Goal: Task Accomplishment & Management: Use online tool/utility

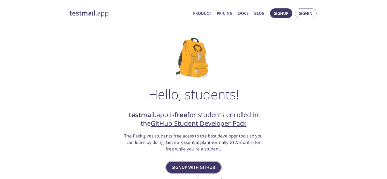
click at [187, 165] on span "Signup with GitHub" at bounding box center [194, 167] width 44 height 7
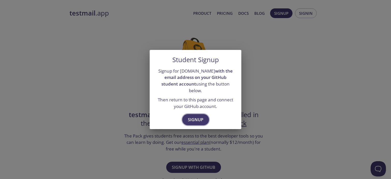
click at [200, 116] on span "Signup" at bounding box center [196, 119] width 16 height 7
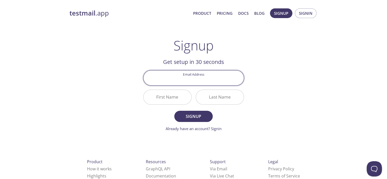
click at [199, 84] on input "Email Address" at bounding box center [194, 78] width 100 height 15
click at [118, 85] on div "testmail .app Product Pricing Docs Blog Signup Signin Signup Get setup in 30 se…" at bounding box center [193, 122] width 261 height 234
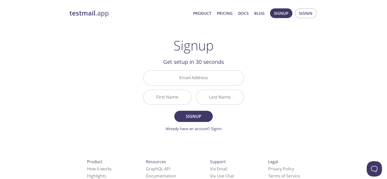
click at [202, 76] on input "Email Address" at bounding box center [194, 78] width 100 height 15
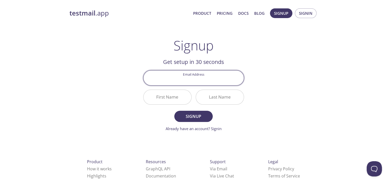
click at [92, 97] on div "testmail .app Product Pricing Docs Blog Signup Signin Signup Get setup in 30 se…" at bounding box center [193, 122] width 261 height 234
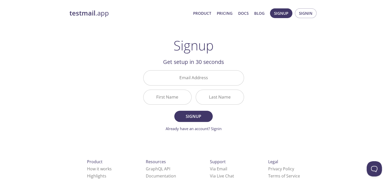
click at [214, 126] on link "Already have an account? Signin" at bounding box center [194, 128] width 56 height 5
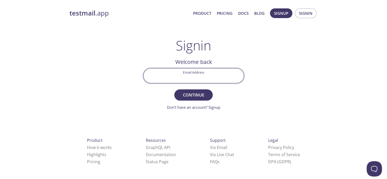
click at [197, 77] on input "Email Address" at bounding box center [194, 76] width 100 height 15
type input "[EMAIL_ADDRESS][DOMAIN_NAME]"
click at [189, 94] on span "Continue" at bounding box center [193, 94] width 27 height 7
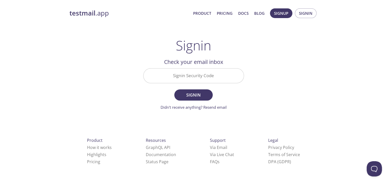
click at [202, 74] on input "Signin Security Code" at bounding box center [194, 76] width 100 height 15
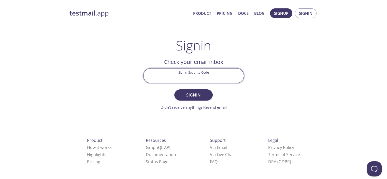
paste input "6EBWLG8"
type input "6EBWLG8"
click at [197, 90] on button "Signin" at bounding box center [193, 94] width 38 height 11
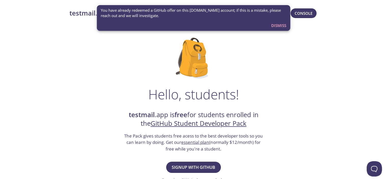
click at [279, 25] on span "Dismiss" at bounding box center [278, 25] width 15 height 7
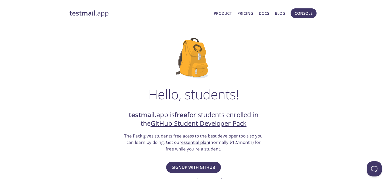
click at [81, 15] on strong "testmail" at bounding box center [83, 13] width 26 height 9
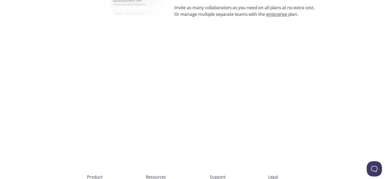
scroll to position [986, 0]
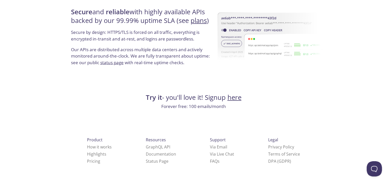
click at [202, 108] on p "Forever free: 100 emails/month" at bounding box center [194, 106] width 249 height 7
drag, startPoint x: 198, startPoint y: 125, endPoint x: 192, endPoint y: 12, distance: 112.7
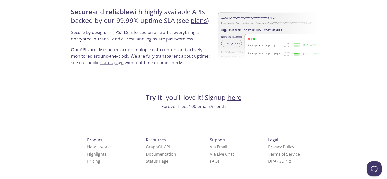
click at [237, 98] on link "here" at bounding box center [235, 97] width 14 height 9
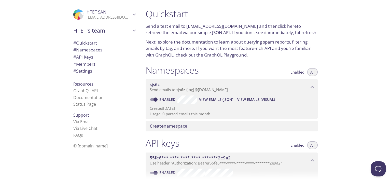
click at [126, 30] on span "HTET's team" at bounding box center [102, 30] width 58 height 7
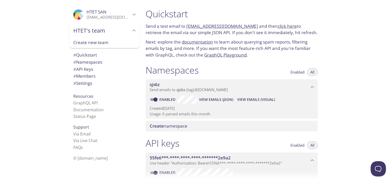
click at [127, 30] on span "HTET's team" at bounding box center [102, 30] width 58 height 7
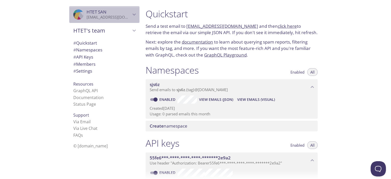
click at [124, 13] on span "HTET SAN" at bounding box center [109, 12] width 44 height 6
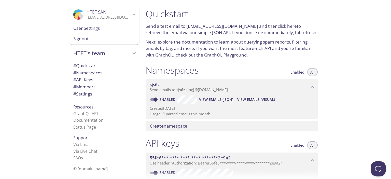
click at [230, 8] on div at bounding box center [195, 4] width 391 height 8
click at [110, 68] on span "# Quickstart" at bounding box center [104, 65] width 62 height 7
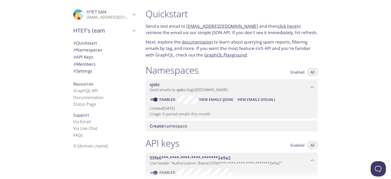
click at [103, 51] on span "# Namespaces" at bounding box center [104, 50] width 62 height 7
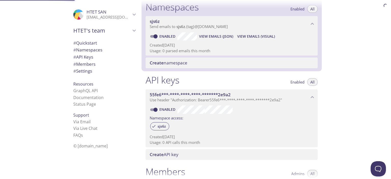
scroll to position [64, 0]
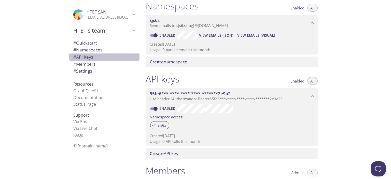
click at [102, 55] on span "# API Keys" at bounding box center [104, 57] width 62 height 7
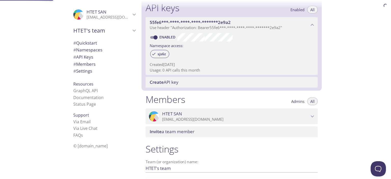
scroll to position [138, 0]
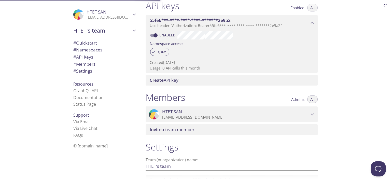
click at [98, 61] on span "# Members" at bounding box center [104, 64] width 62 height 7
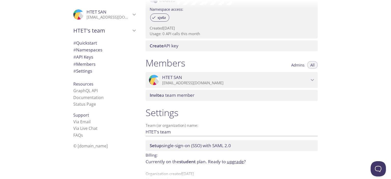
scroll to position [183, 0]
